Goal: Task Accomplishment & Management: Manage account settings

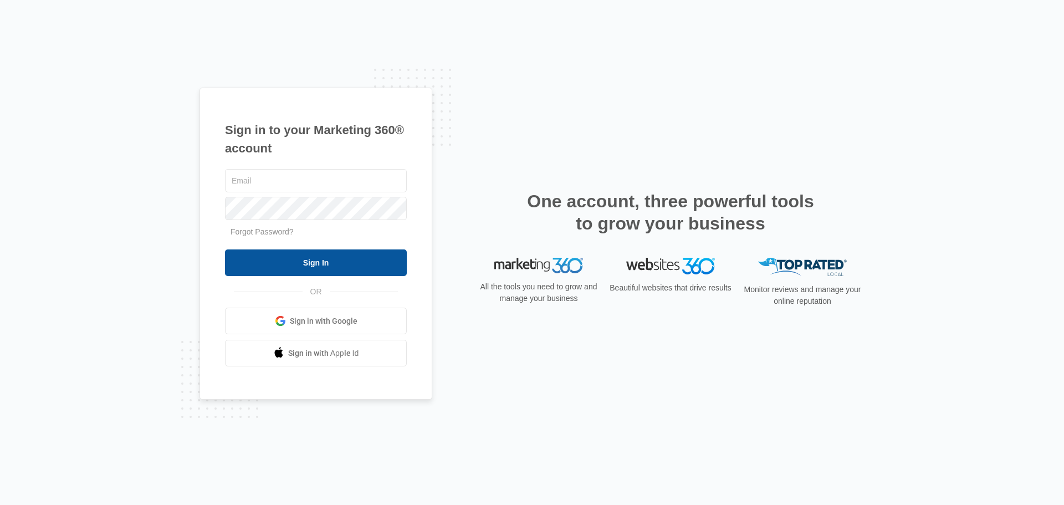
type input "[PERSON_NAME][EMAIL_ADDRESS][DOMAIN_NAME]"
click at [375, 260] on input "Sign In" at bounding box center [316, 262] width 182 height 27
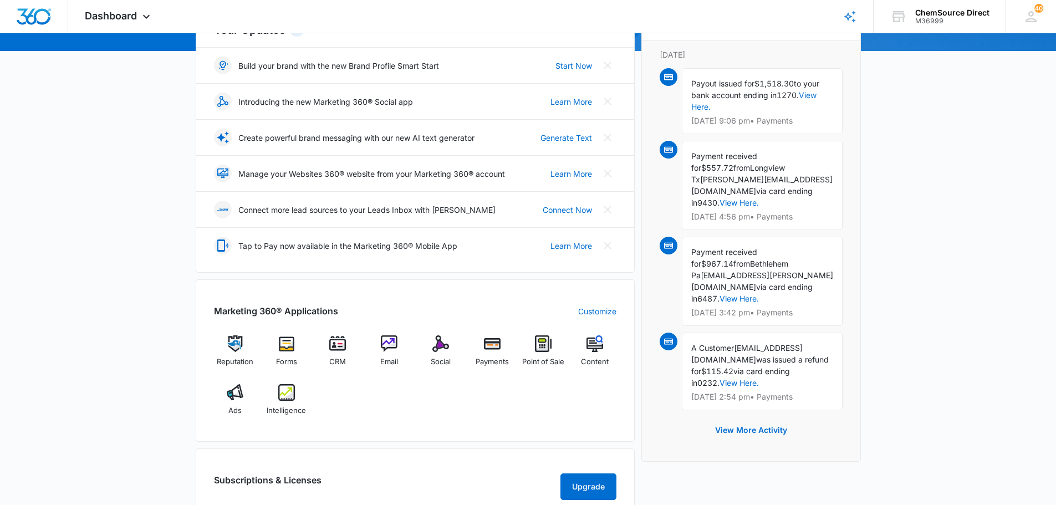
scroll to position [166, 0]
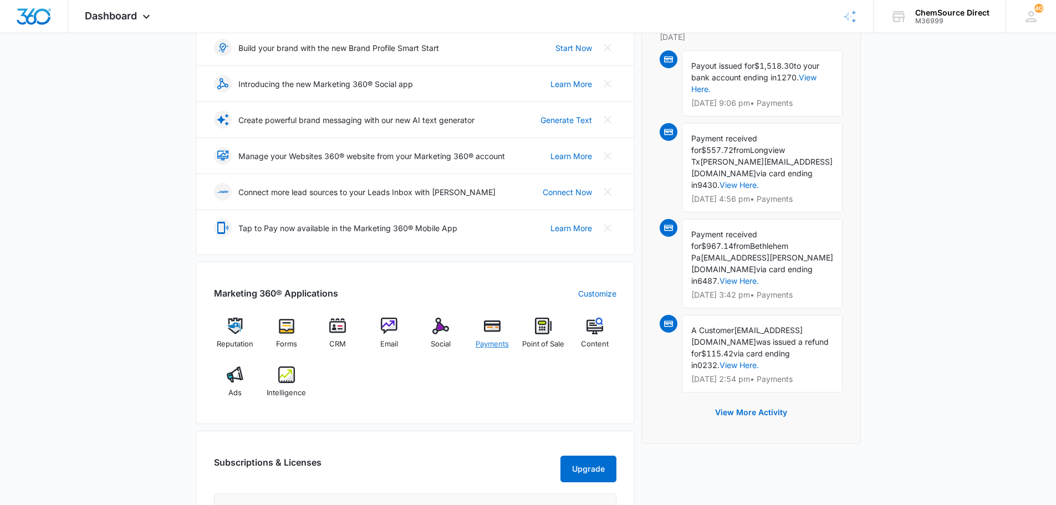
click at [493, 326] on img at bounding box center [492, 326] width 17 height 17
